Goal: Information Seeking & Learning: Learn about a topic

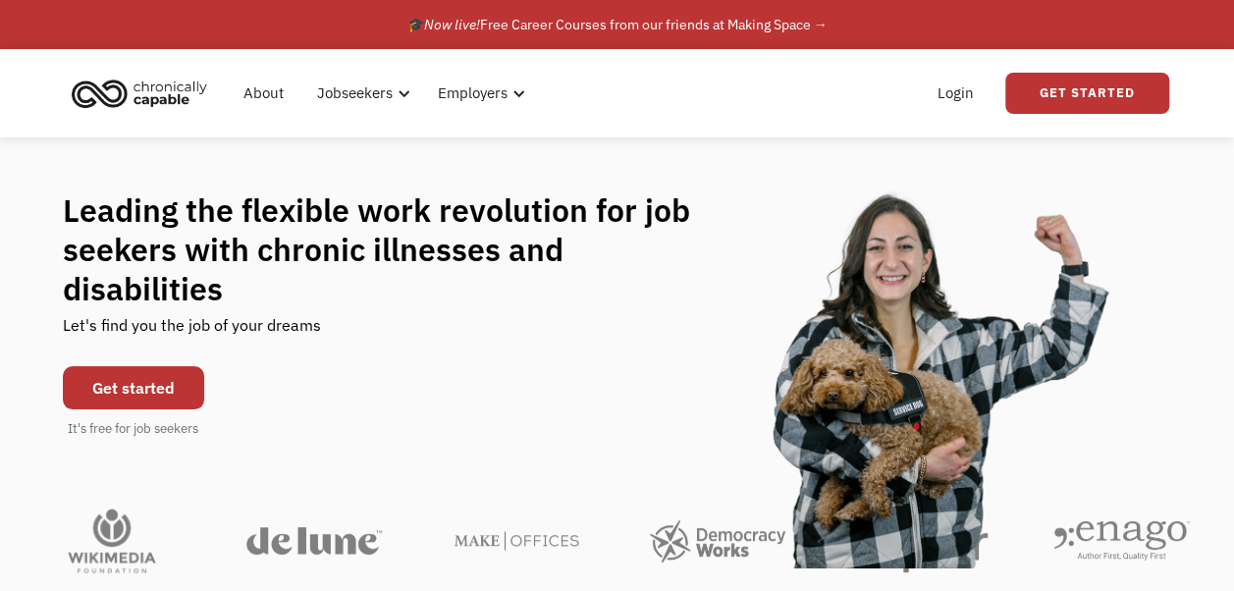
click at [129, 366] on link "Get started" at bounding box center [133, 387] width 141 height 43
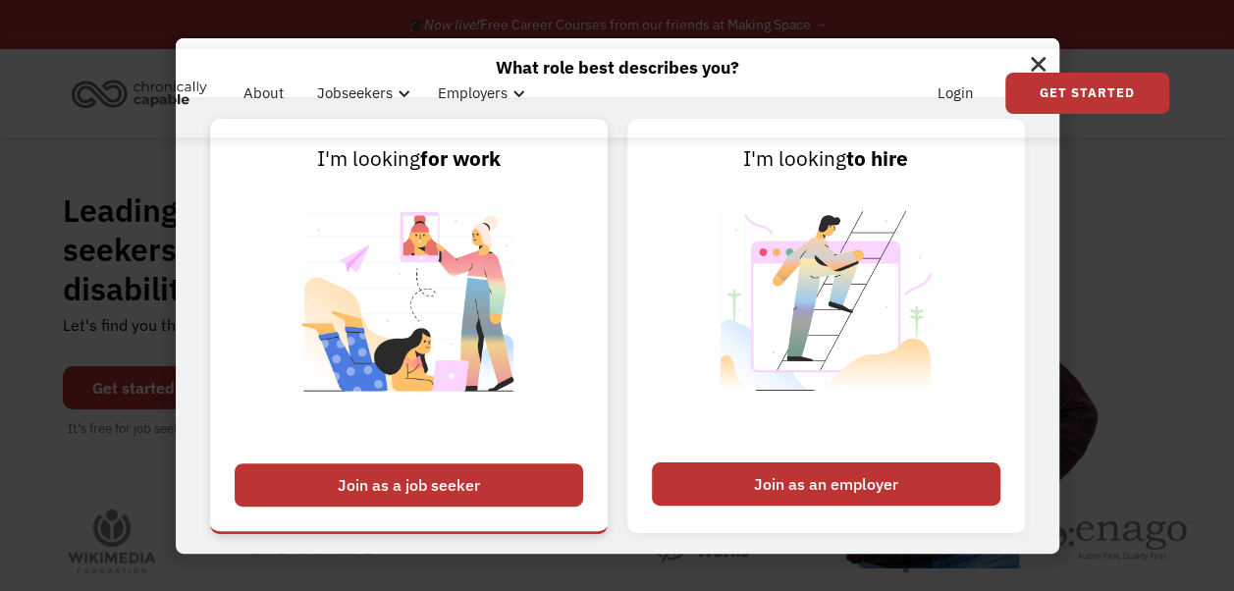
click at [441, 489] on div "Join as a job seeker" at bounding box center [409, 484] width 349 height 43
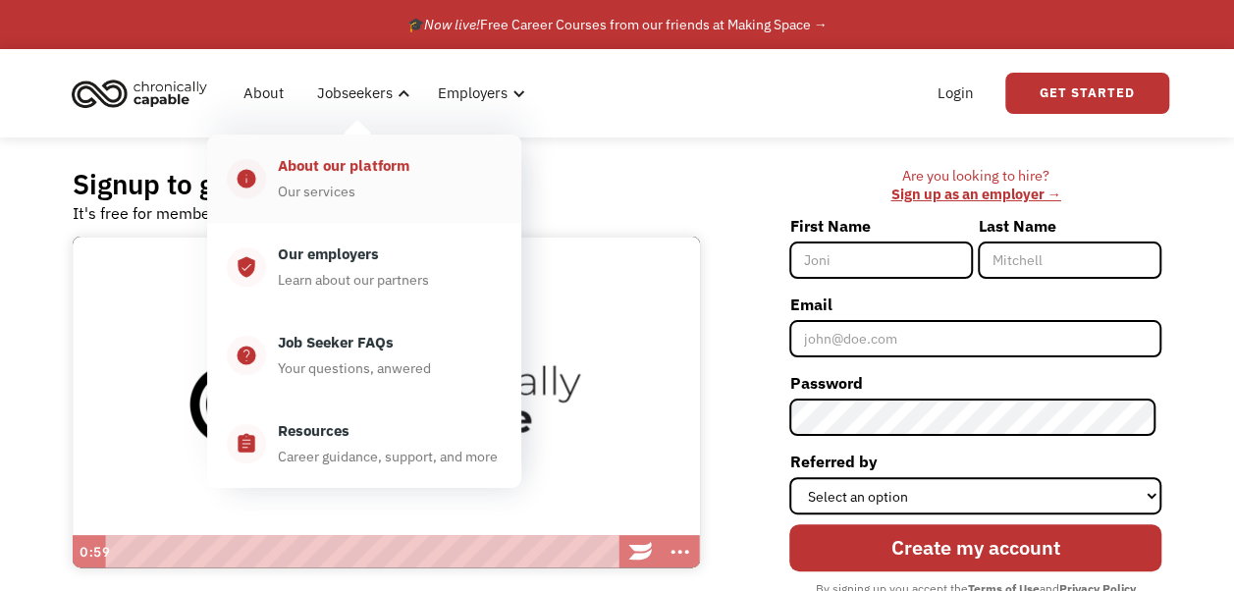
click at [367, 173] on div "About our platform" at bounding box center [344, 166] width 132 height 24
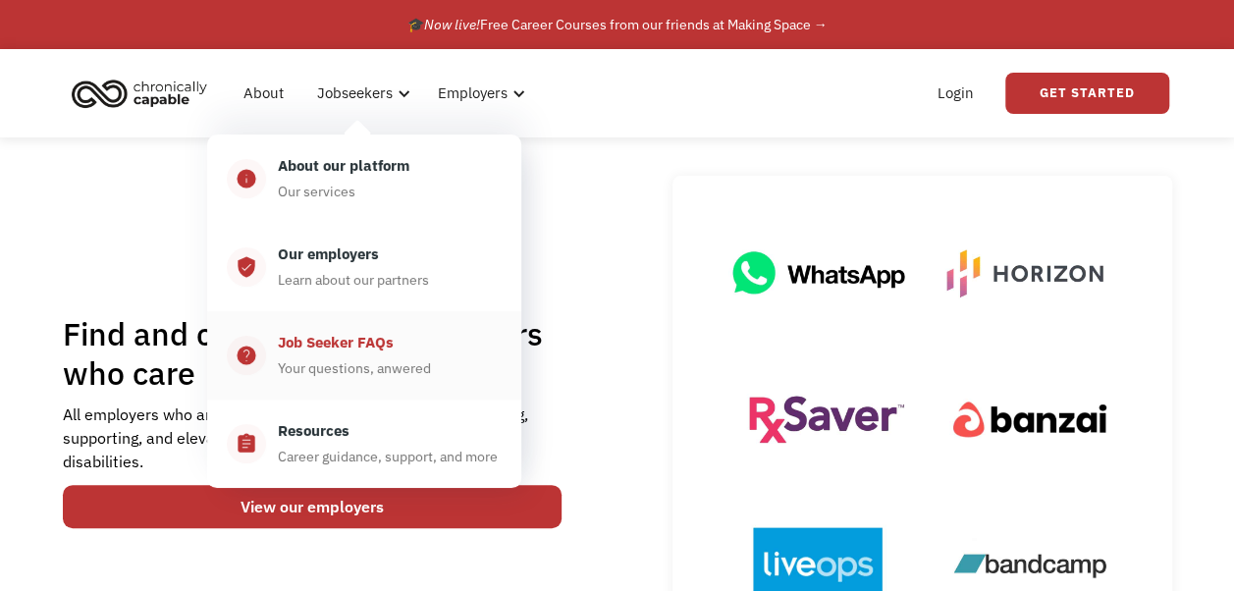
click at [344, 349] on div "Job Seeker FAQs" at bounding box center [336, 343] width 116 height 24
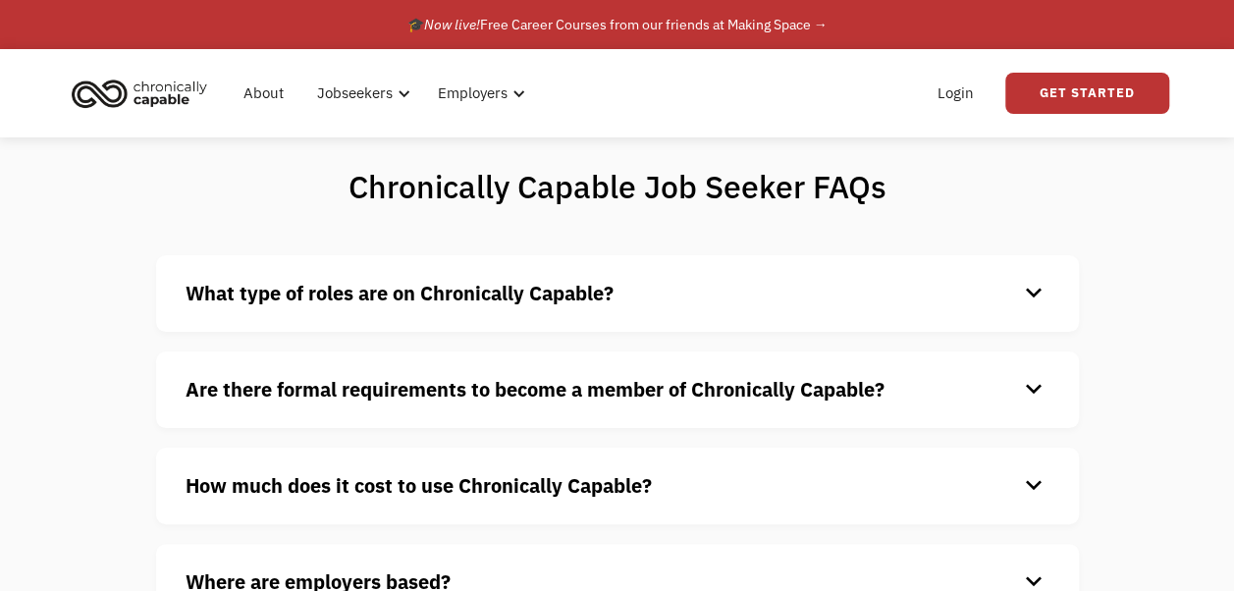
click at [1034, 297] on div "keyboard_arrow_down" at bounding box center [1033, 293] width 31 height 29
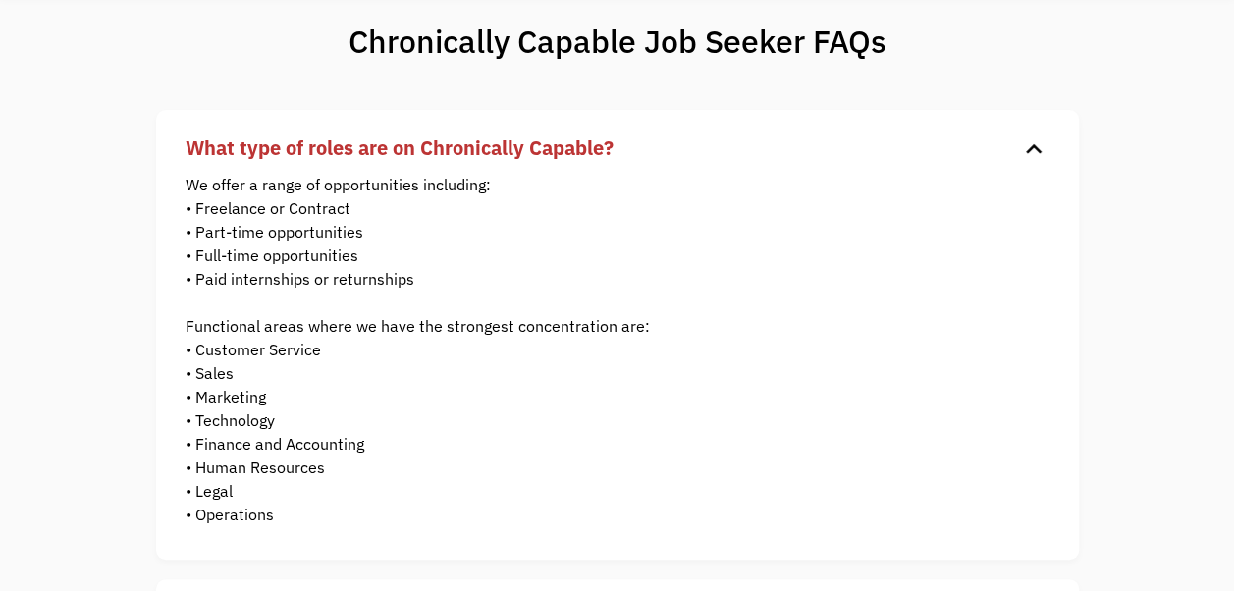
scroll to position [146, 0]
click at [1031, 141] on div "keyboard_arrow_down" at bounding box center [1033, 147] width 31 height 29
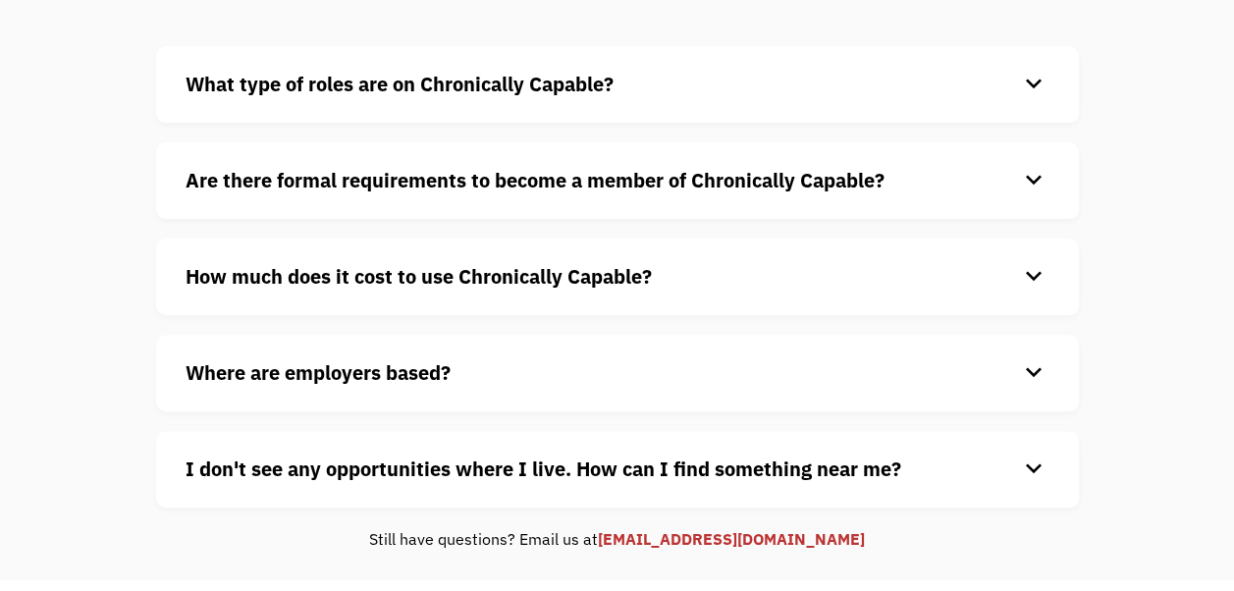
scroll to position [210, 0]
click at [1031, 178] on div "keyboard_arrow_down" at bounding box center [1033, 179] width 31 height 29
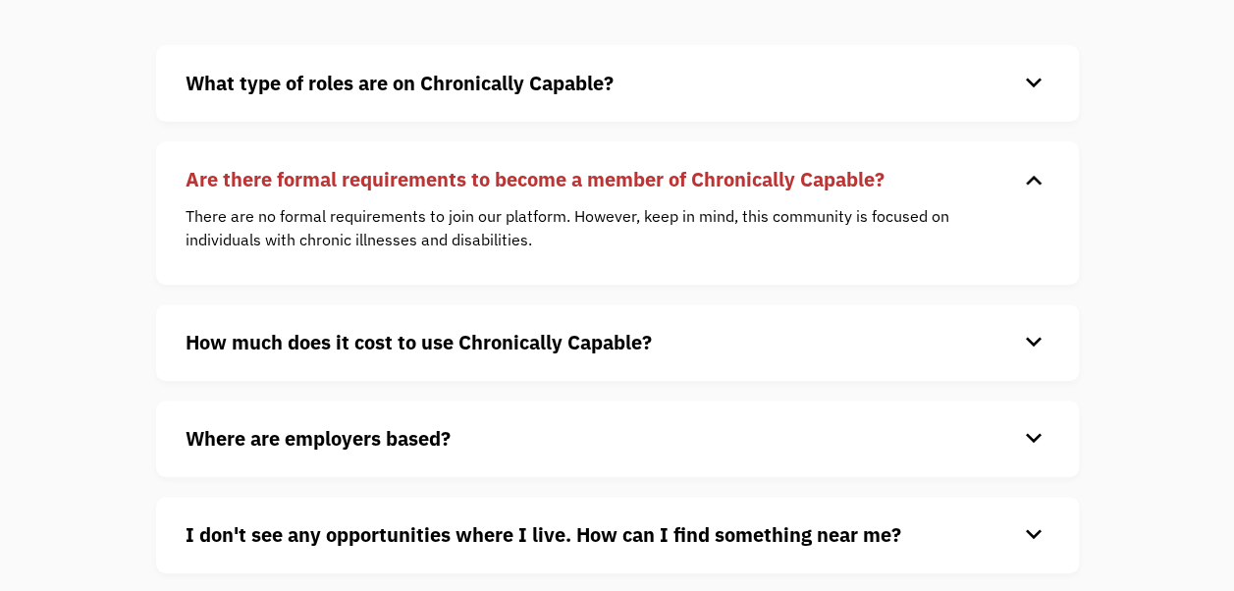
click at [1040, 179] on div "keyboard_arrow_down" at bounding box center [1033, 179] width 31 height 29
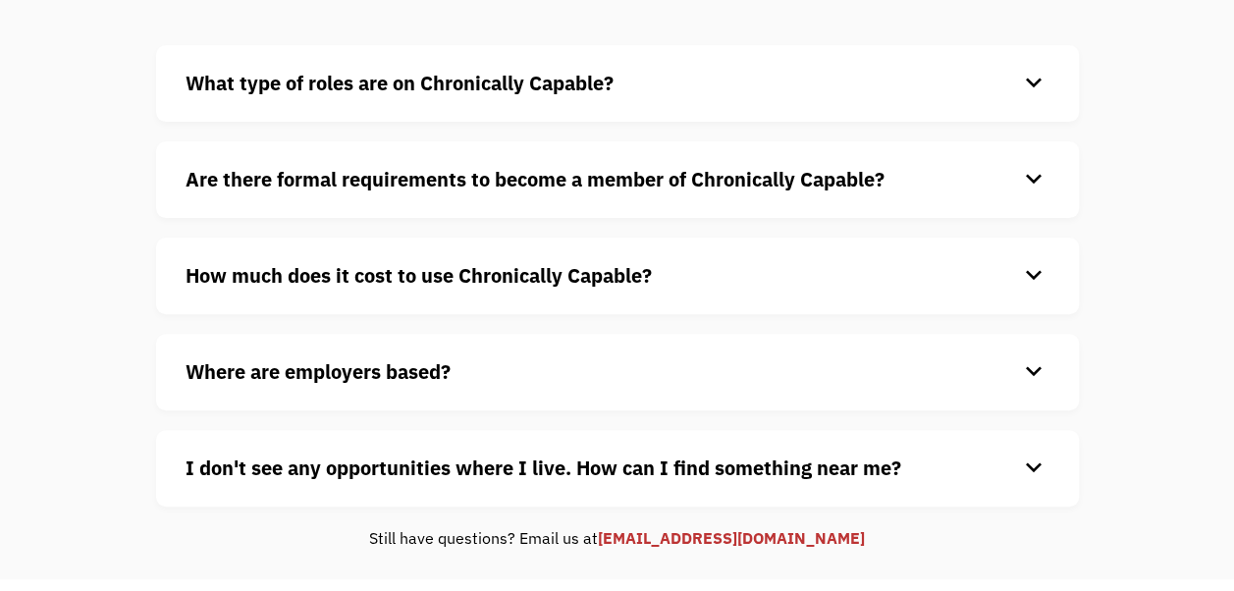
click at [1031, 274] on div "keyboard_arrow_down" at bounding box center [1033, 275] width 31 height 29
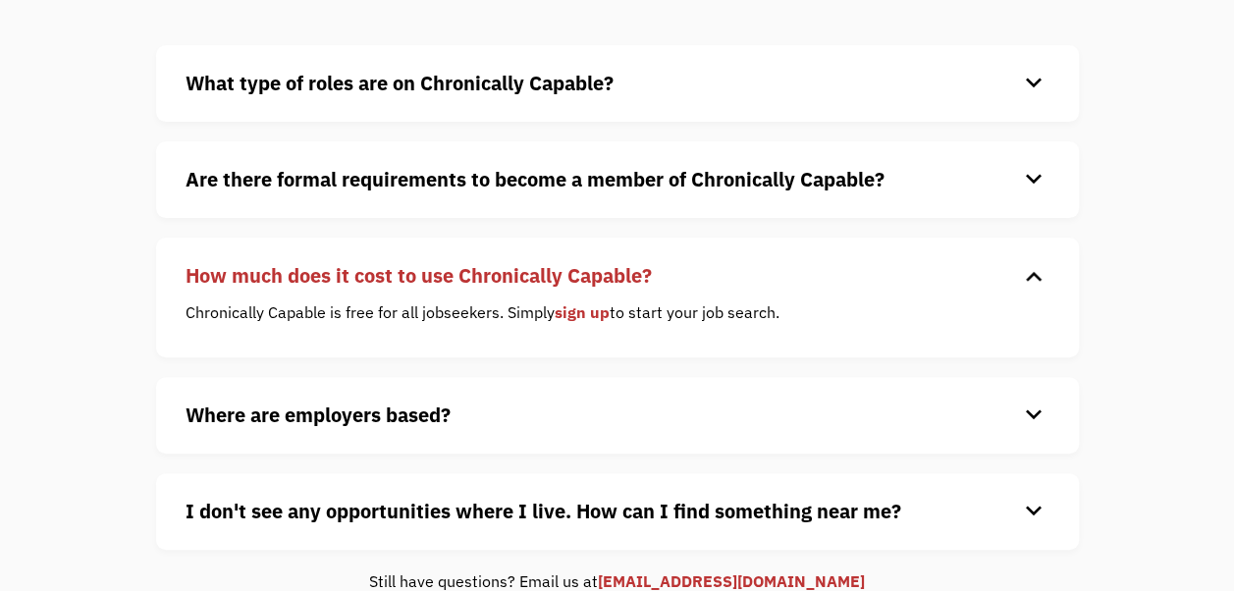
click at [1031, 274] on div "keyboard_arrow_down" at bounding box center [1033, 275] width 31 height 29
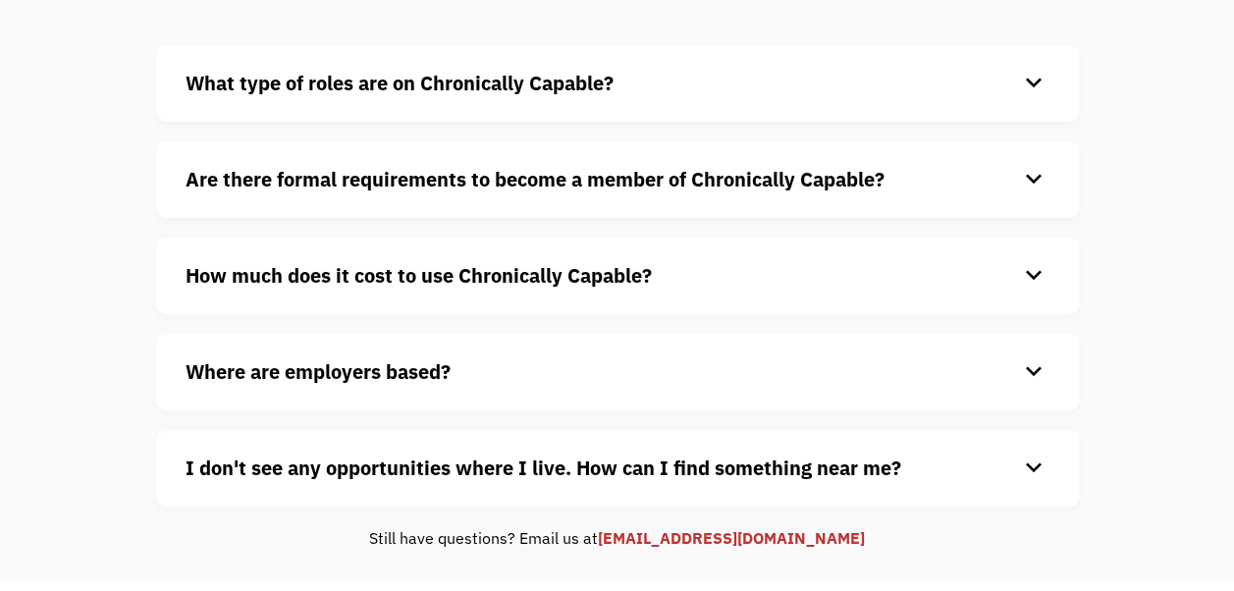
click at [1029, 369] on div "keyboard_arrow_down" at bounding box center [1033, 371] width 31 height 29
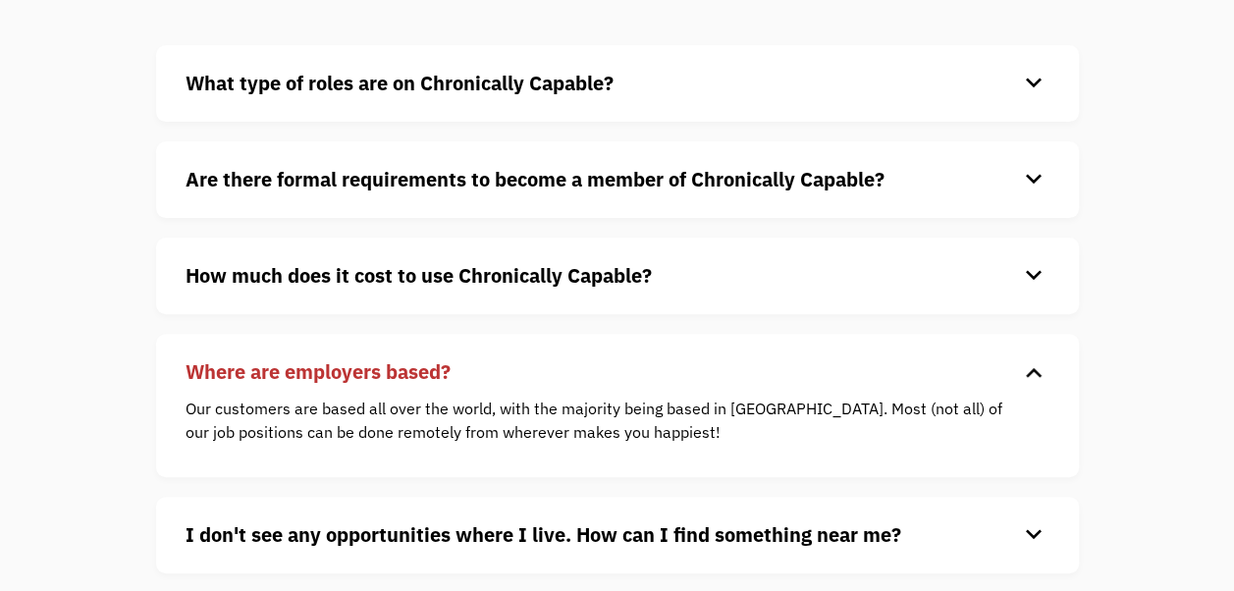
click at [1029, 369] on div "keyboard_arrow_down" at bounding box center [1033, 371] width 31 height 29
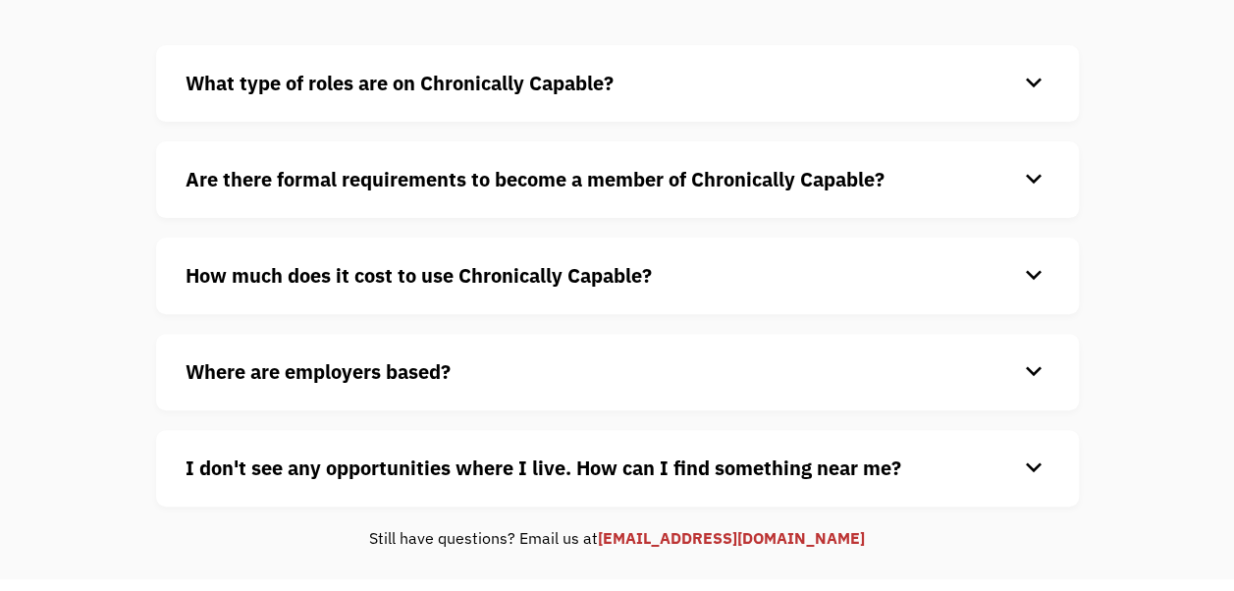
scroll to position [333, 0]
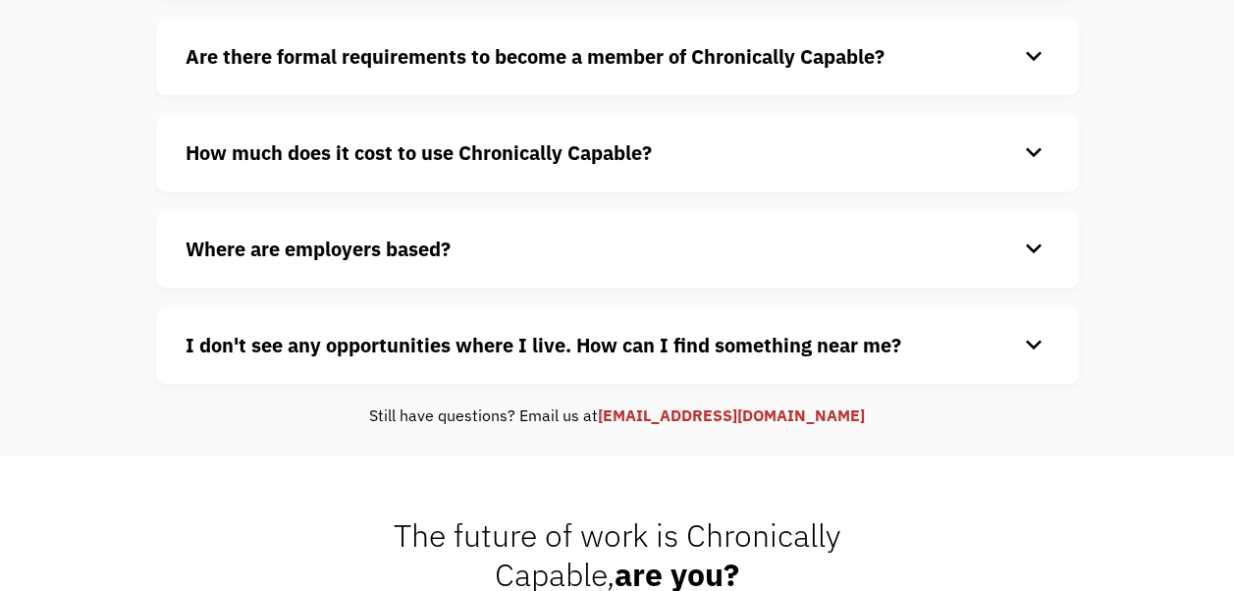
click at [1033, 348] on div "keyboard_arrow_down" at bounding box center [1033, 345] width 31 height 29
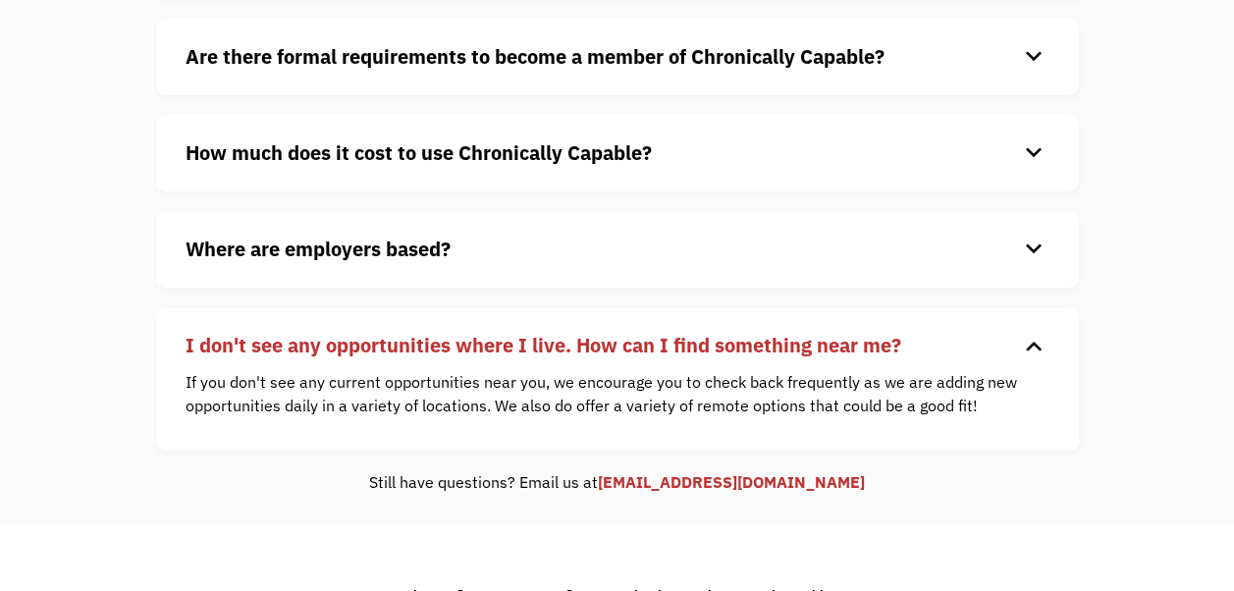
click at [1033, 348] on div "keyboard_arrow_down" at bounding box center [1033, 345] width 31 height 29
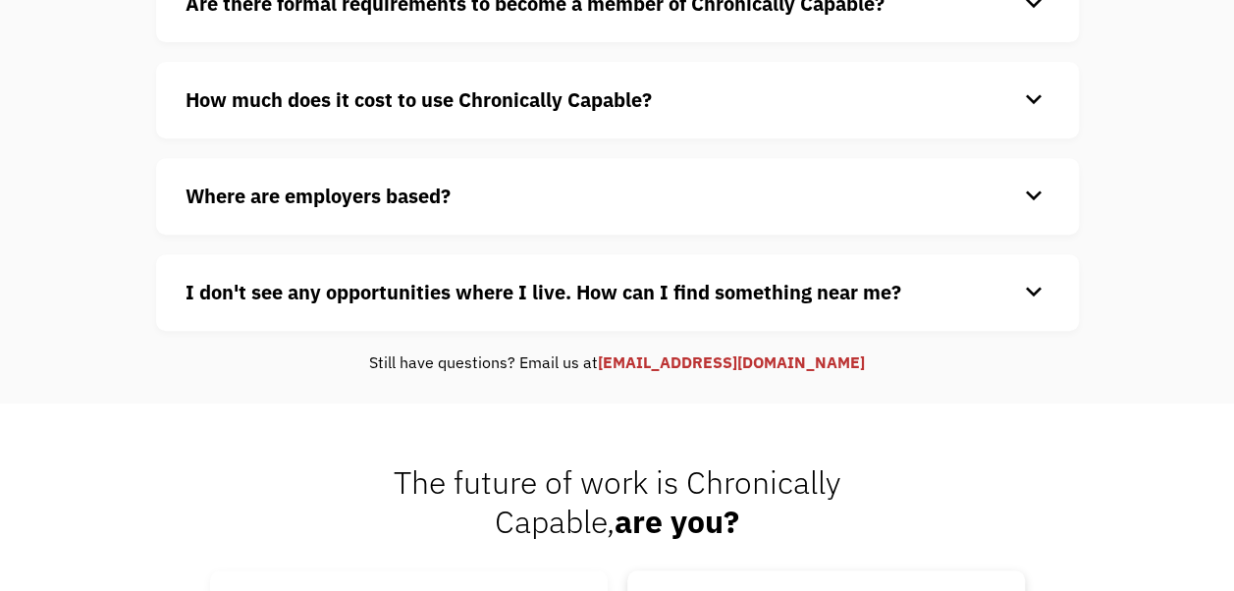
scroll to position [0, 0]
